Goal: Information Seeking & Learning: Learn about a topic

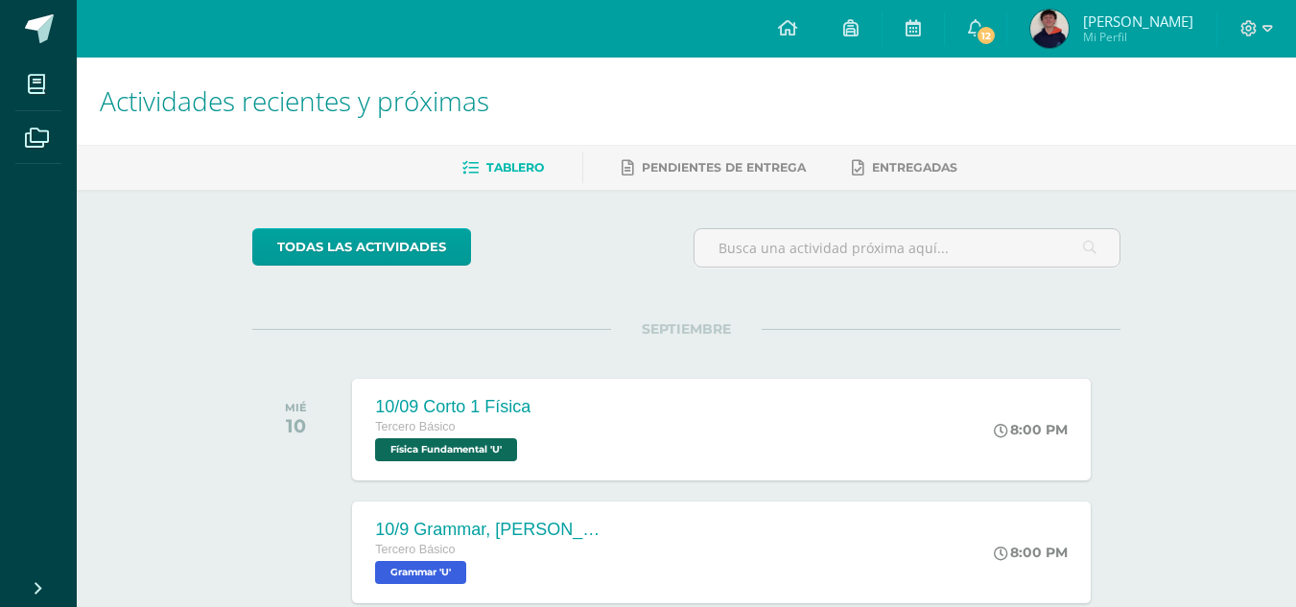
scroll to position [65, 0]
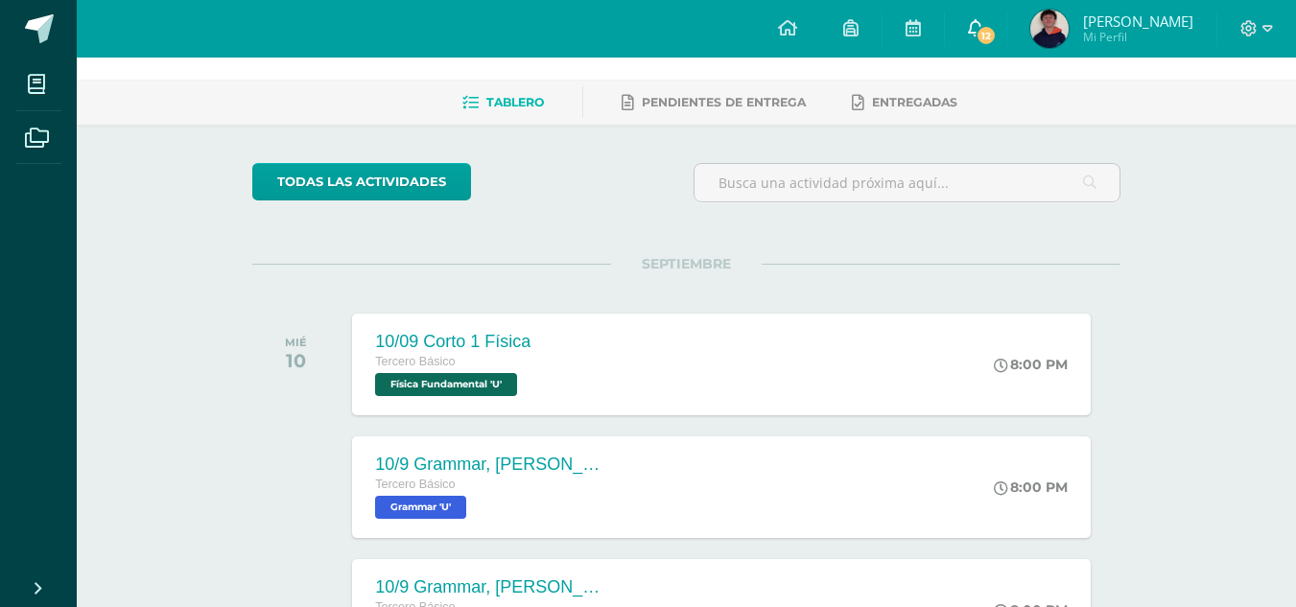
click at [984, 30] on icon at bounding box center [975, 27] width 15 height 17
click at [0, 0] on div "[PERSON_NAME] te asignó un comentario en '2/9 Acuerdo 5' para 'Ciencias Sociale…" at bounding box center [0, 0] width 0 height 0
drag, startPoint x: 1137, startPoint y: 256, endPoint x: 1165, endPoint y: 277, distance: 34.9
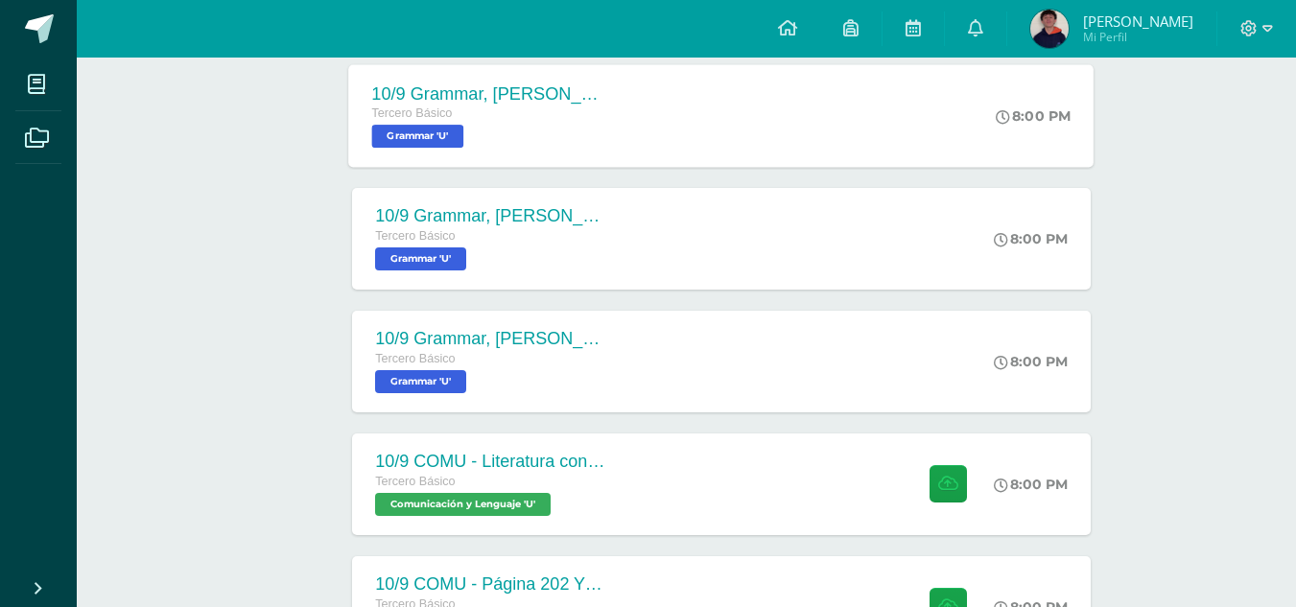
scroll to position [480, 0]
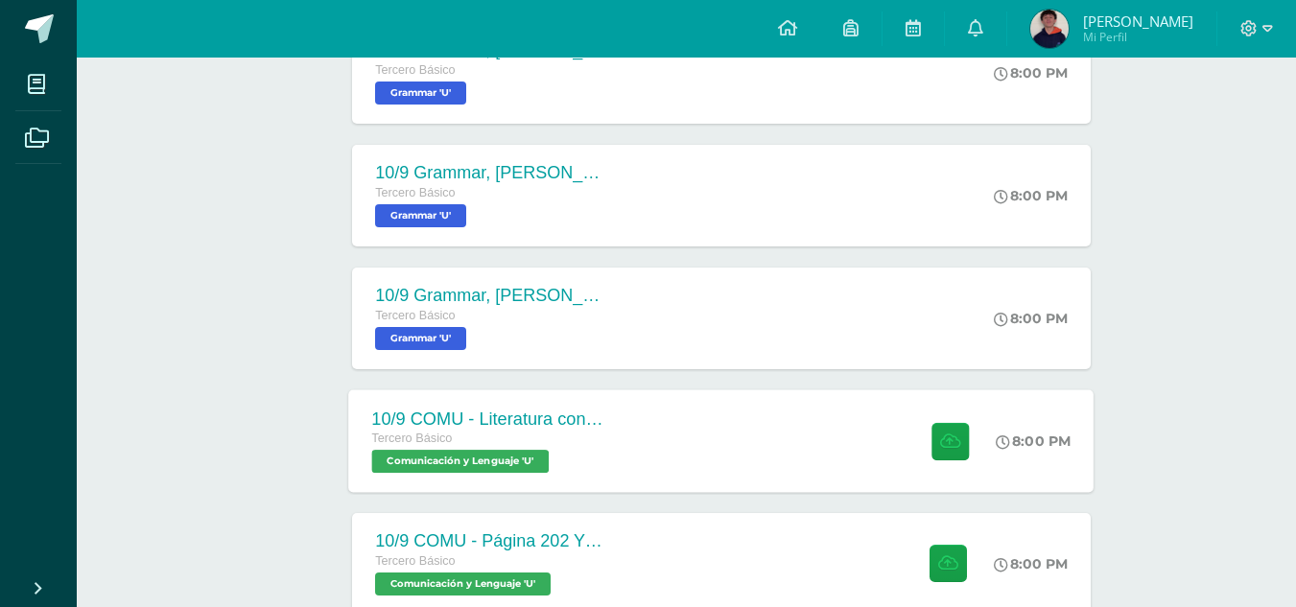
click at [567, 392] on div "10/9 COMU - Literatura contemporánea- Anotaciones en el cuaderno. Tercero Básic…" at bounding box center [488, 441] width 279 height 103
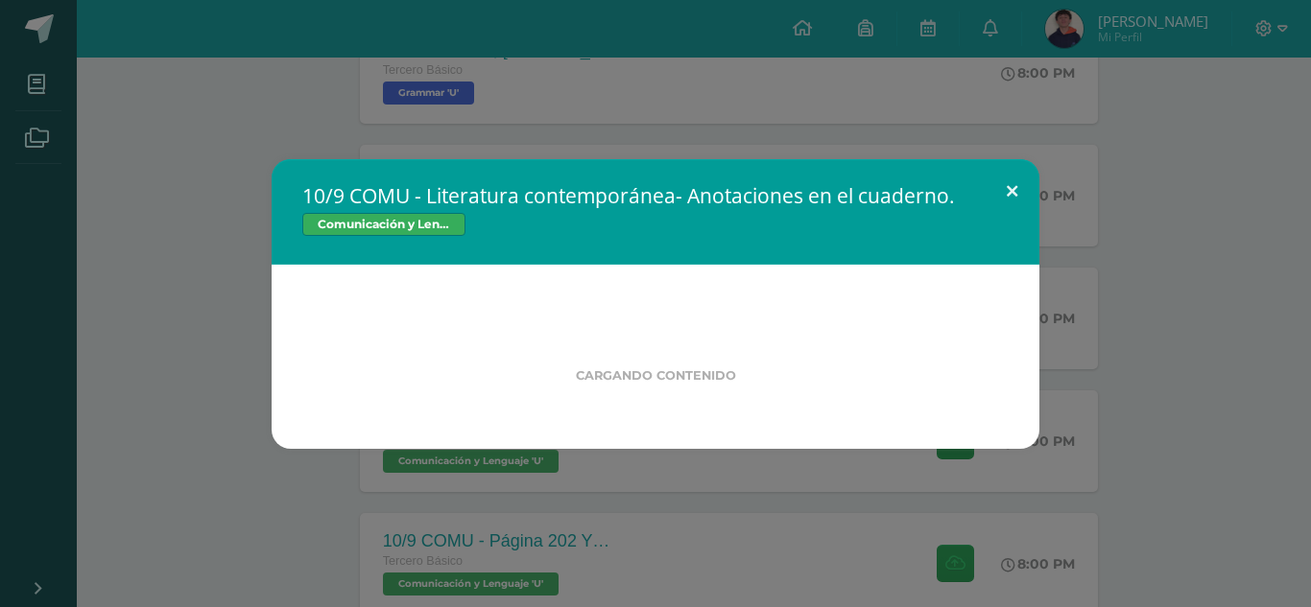
click at [1001, 194] on button at bounding box center [1012, 191] width 55 height 65
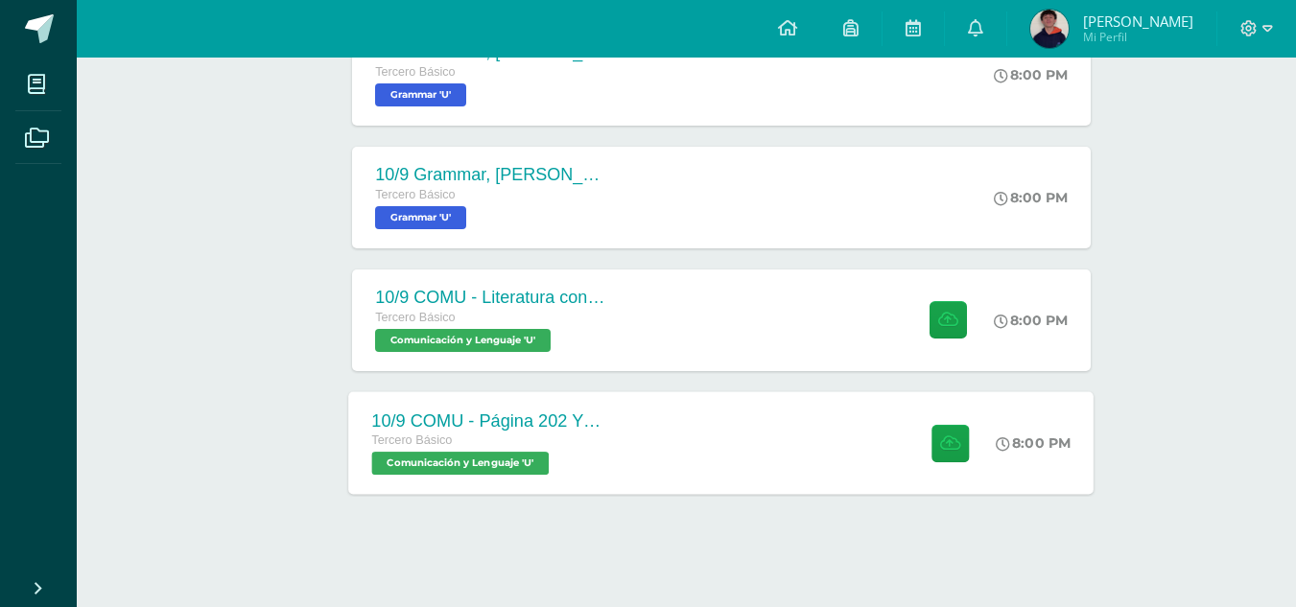
scroll to position [608, 0]
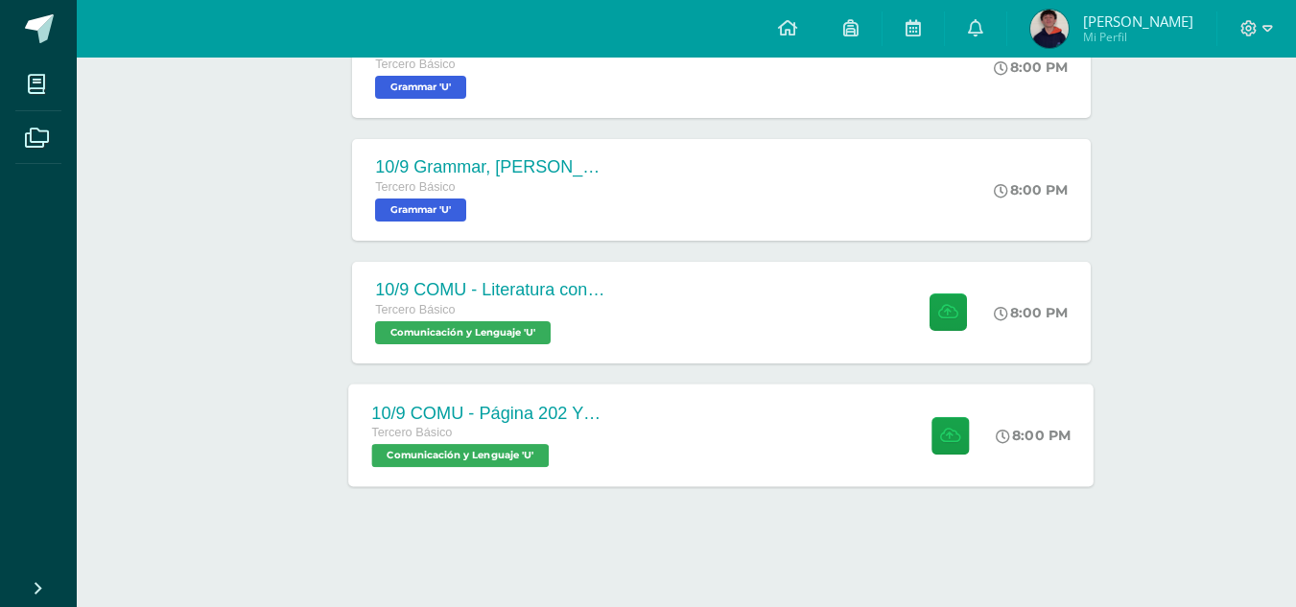
click at [678, 403] on div "10/9 COMU - Página 202 Y 203 Tercero Básico Comunicación y [GEOGRAPHIC_DATA] 'U…" at bounding box center [722, 435] width 746 height 103
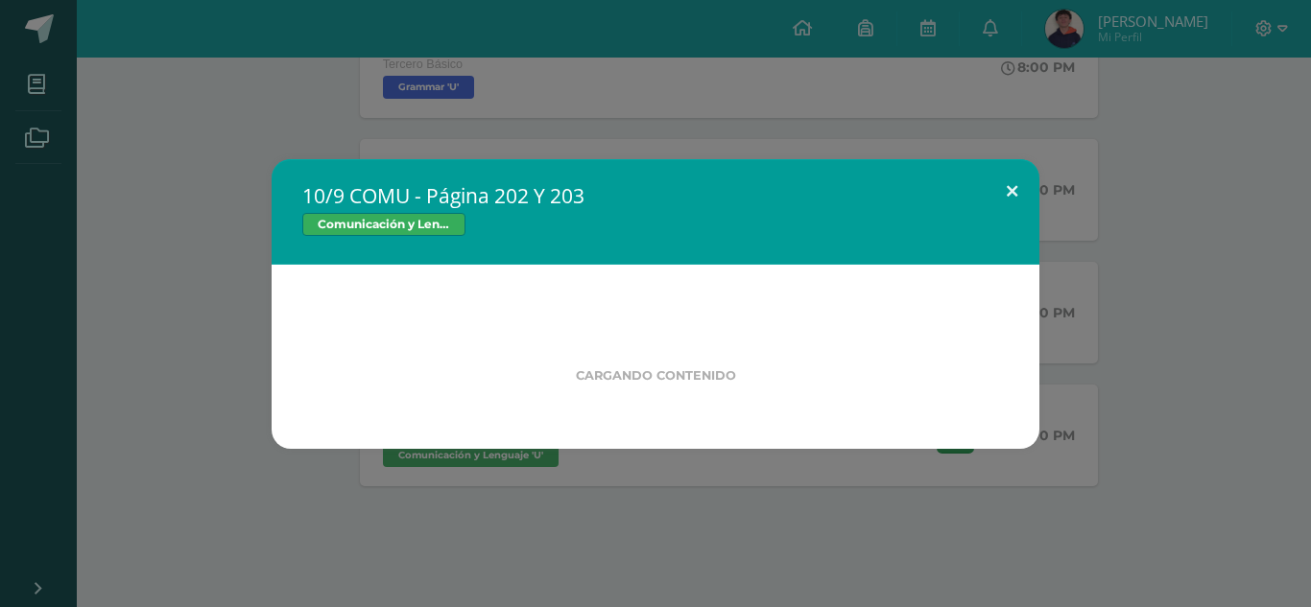
click at [1006, 178] on button at bounding box center [1012, 191] width 55 height 65
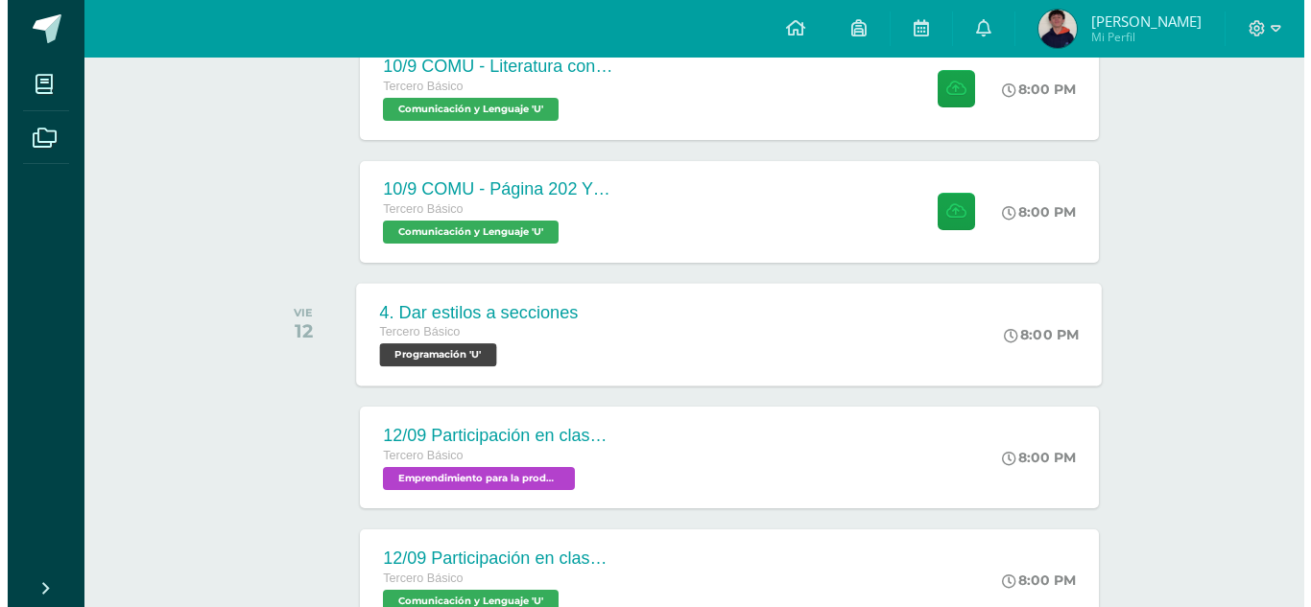
scroll to position [800, 0]
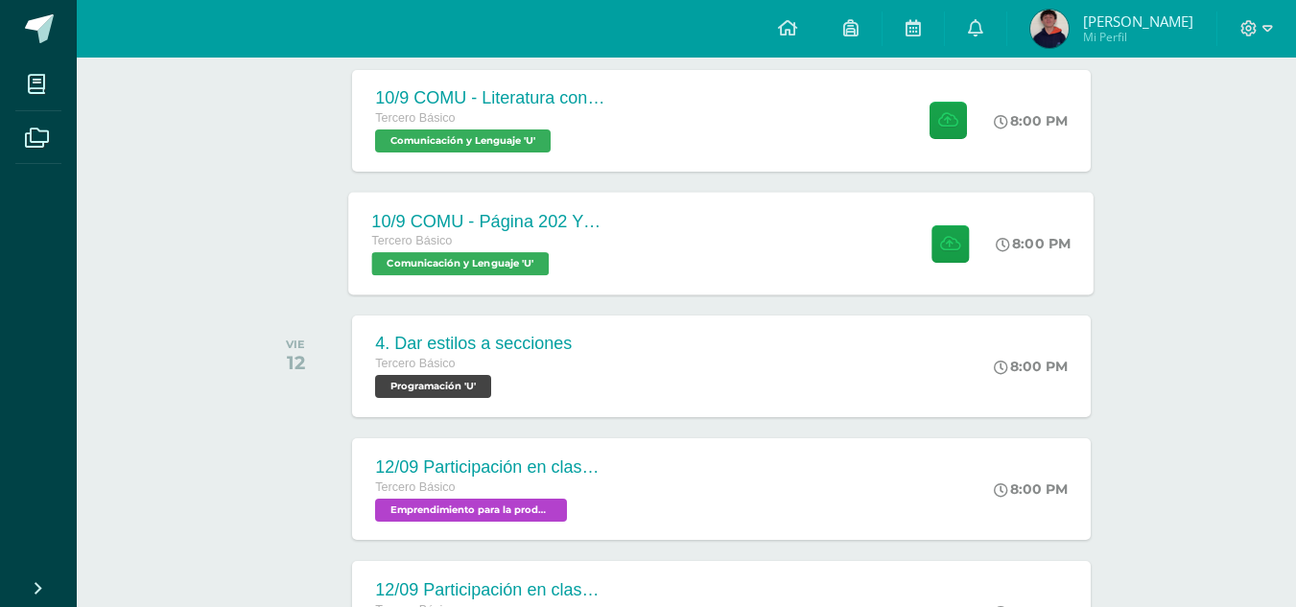
click at [474, 203] on div "10/9 COMU - Página 202 Y 203 Tercero Básico Comunicación y Lenguaje 'U'" at bounding box center [488, 243] width 279 height 103
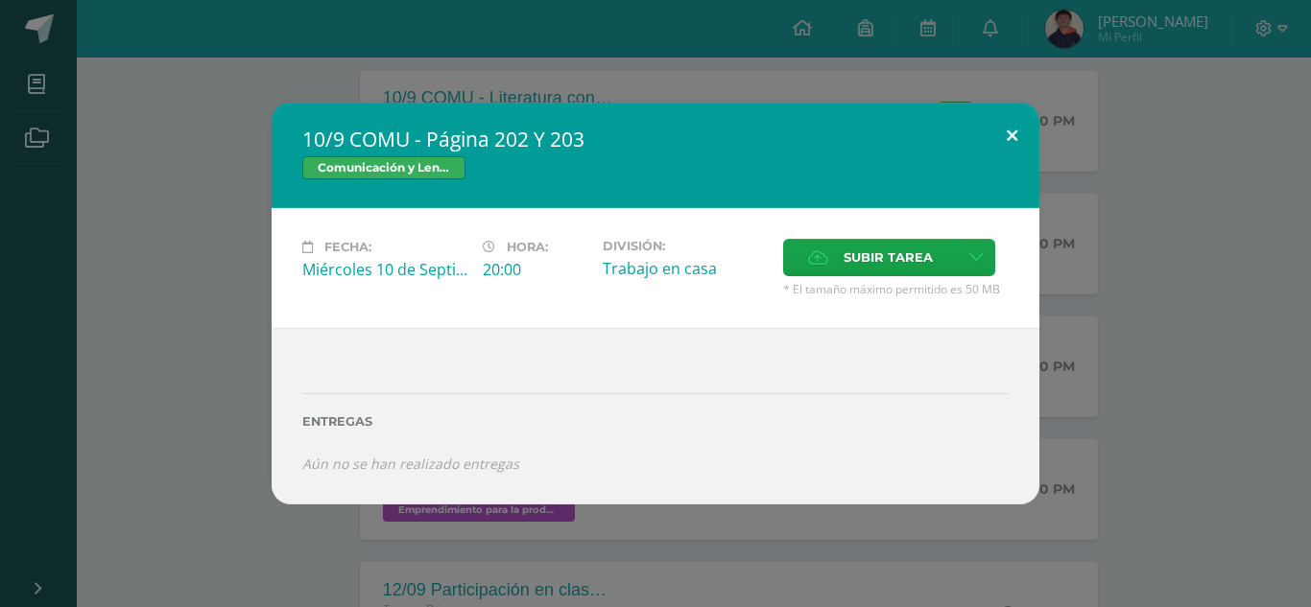
click at [1009, 134] on button at bounding box center [1012, 135] width 55 height 65
